Goal: Information Seeking & Learning: Check status

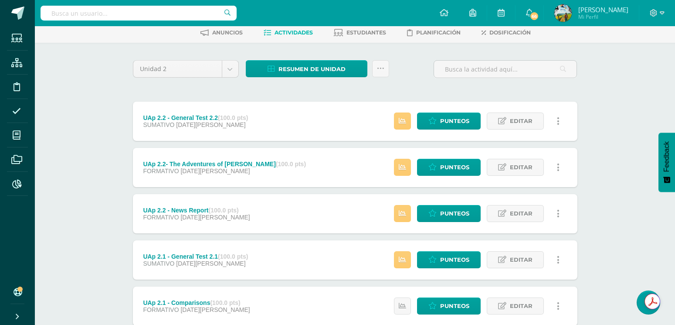
click at [128, 14] on input "text" at bounding box center [139, 13] width 196 height 15
type input "miguel galindo"
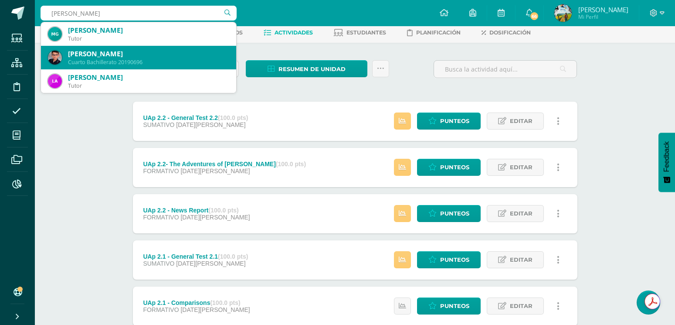
click at [111, 53] on div "Miguel Andreé Galindo García" at bounding box center [148, 53] width 161 height 9
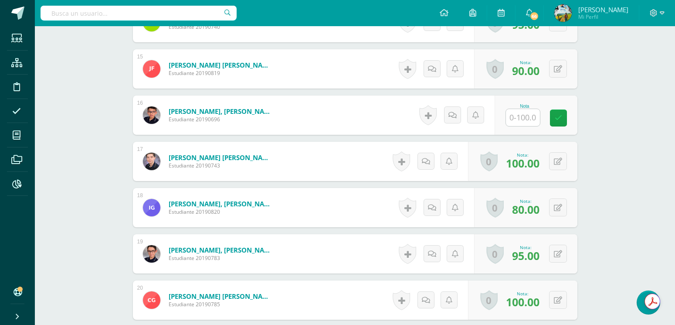
scroll to position [964, 0]
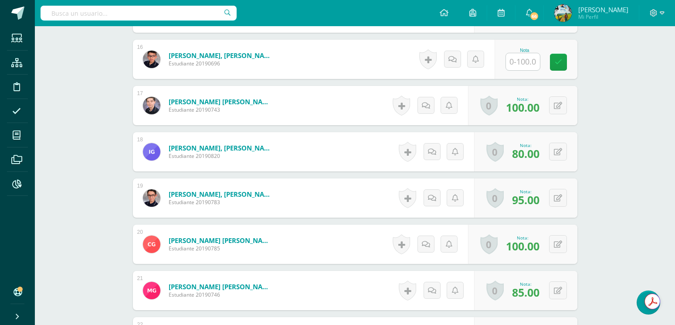
click at [523, 64] on input "text" at bounding box center [523, 61] width 34 height 17
type input "63"
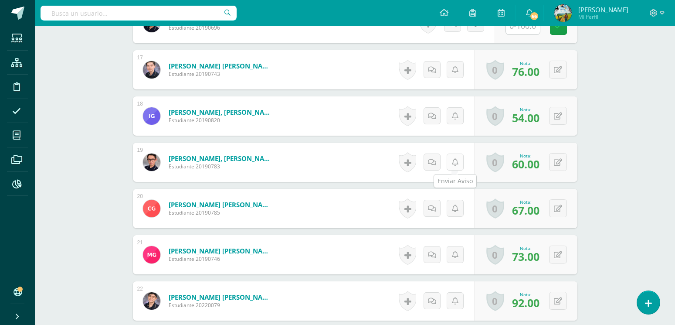
scroll to position [869, 0]
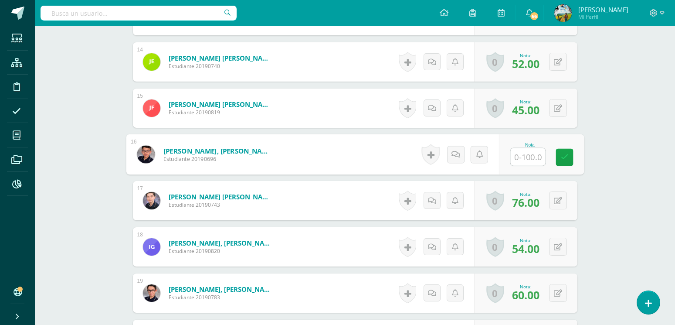
click at [519, 153] on input "text" at bounding box center [527, 156] width 35 height 17
type input "80"
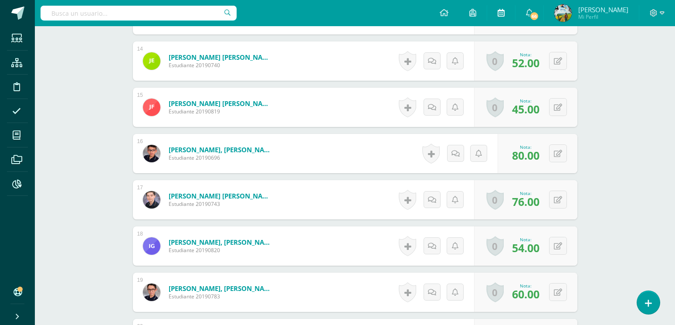
scroll to position [871, 0]
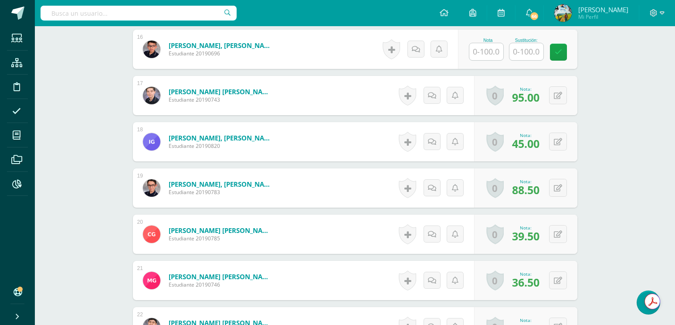
scroll to position [1010, 0]
click at [521, 52] on input "text" at bounding box center [526, 51] width 34 height 17
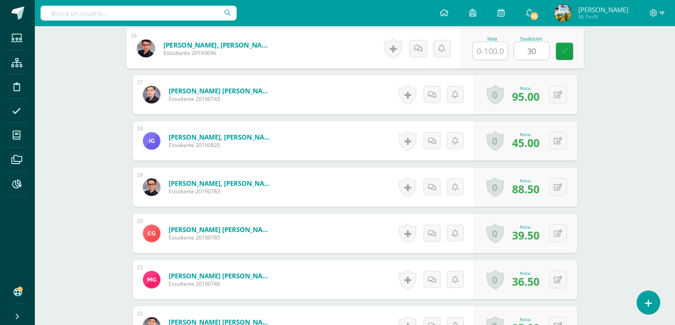
scroll to position [1010, 0]
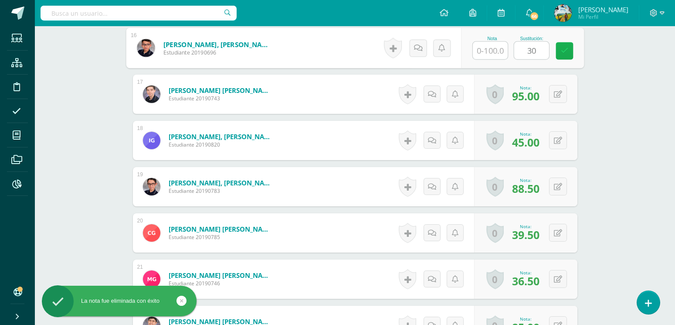
click at [562, 54] on icon at bounding box center [564, 50] width 8 height 7
type input "3"
click at [496, 51] on input "text" at bounding box center [490, 50] width 35 height 17
type input "30"
click at [561, 52] on icon at bounding box center [564, 50] width 8 height 7
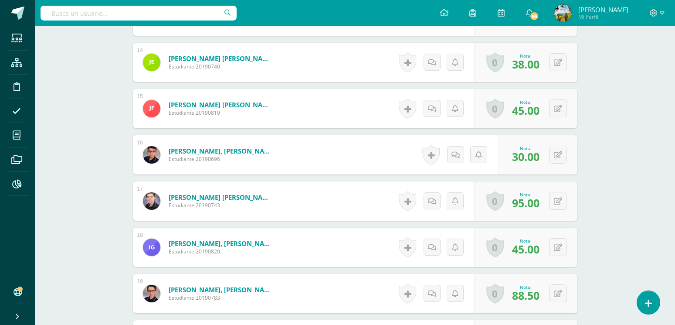
scroll to position [793, 0]
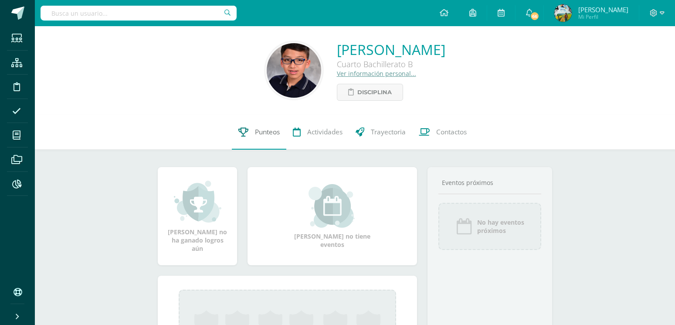
click at [250, 137] on link "Punteos" at bounding box center [259, 132] width 54 height 35
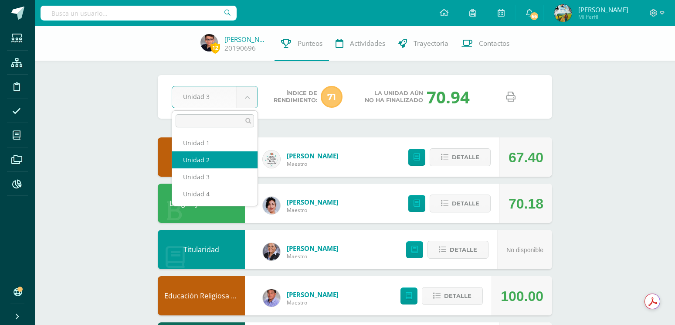
select select "Unidad 2"
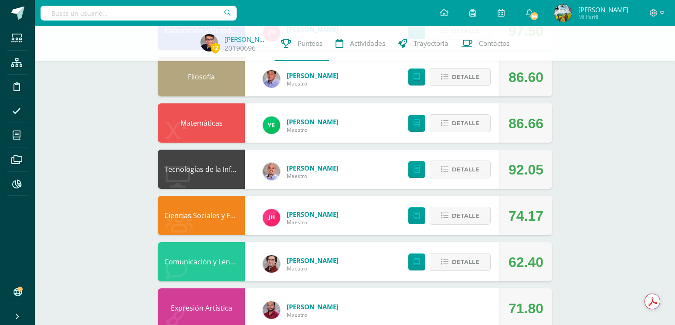
scroll to position [424, 0]
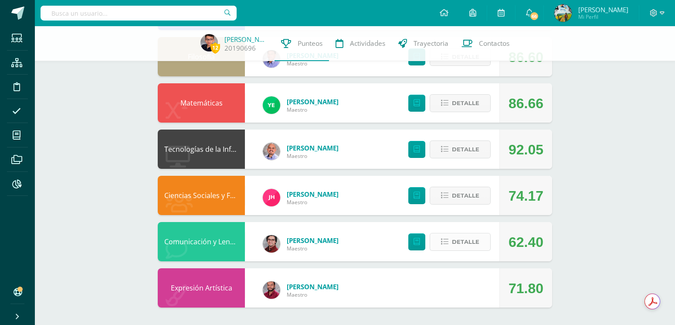
click at [475, 241] on span "Detalle" at bounding box center [465, 242] width 27 height 16
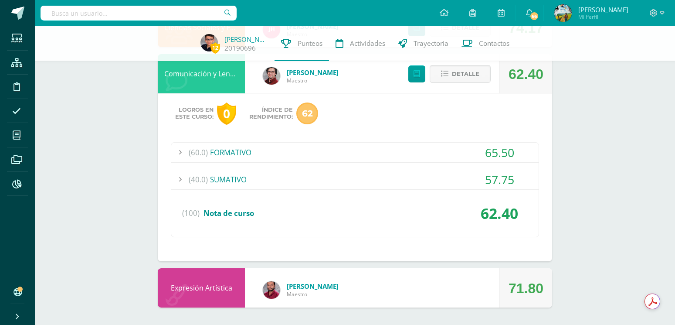
scroll to position [548, 0]
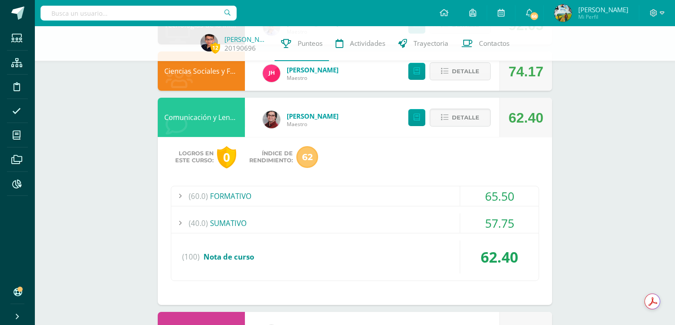
click at [246, 197] on div "(60.0) FORMATIVO" at bounding box center [354, 196] width 367 height 20
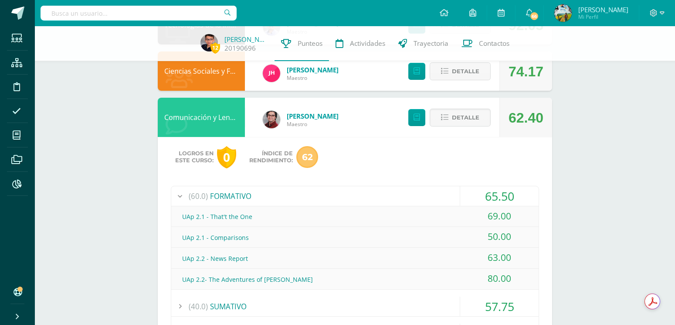
scroll to position [591, 0]
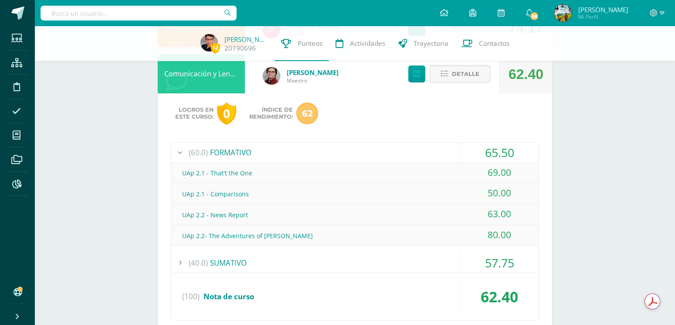
drag, startPoint x: 63, startPoint y: 139, endPoint x: 97, endPoint y: 139, distance: 34.0
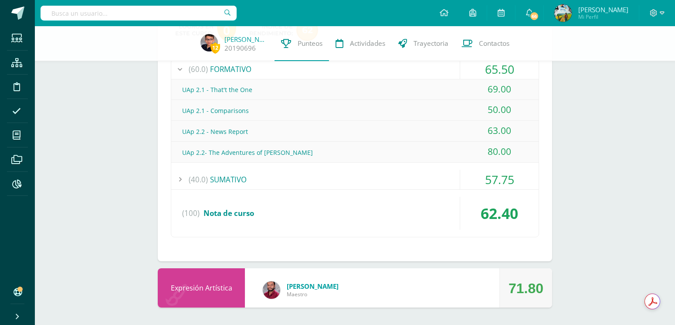
click at [234, 183] on div "(40.0) SUMATIVO" at bounding box center [354, 180] width 367 height 20
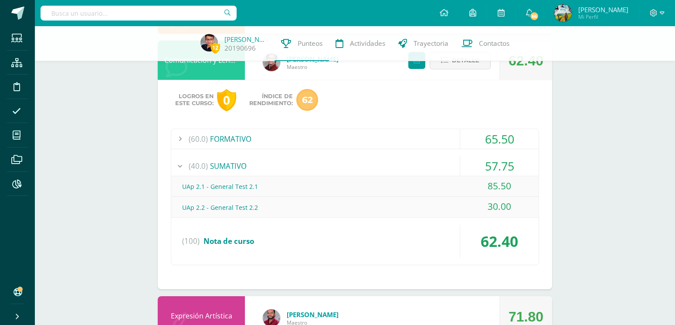
scroll to position [589, 0]
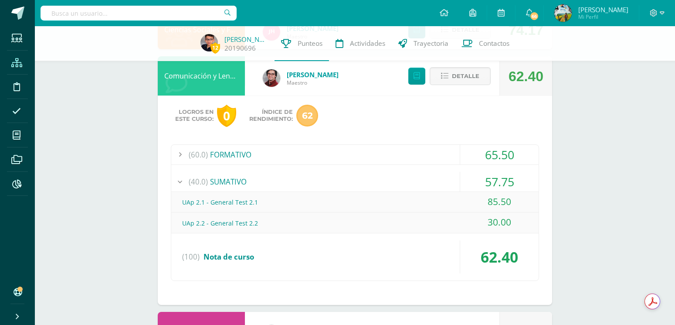
click at [19, 63] on icon at bounding box center [16, 62] width 11 height 9
